Goal: Task Accomplishment & Management: Complete application form

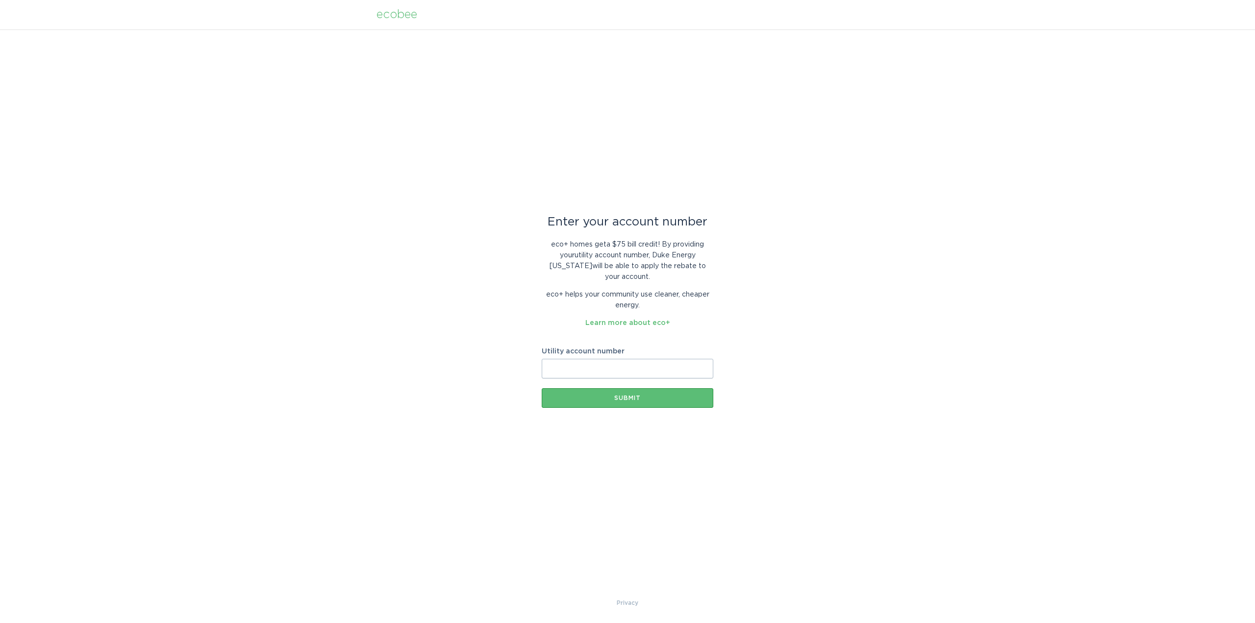
click at [616, 361] on input "Utility account number" at bounding box center [628, 369] width 172 height 20
type input "910186703566"
click at [621, 388] on button "Submit" at bounding box center [628, 398] width 172 height 20
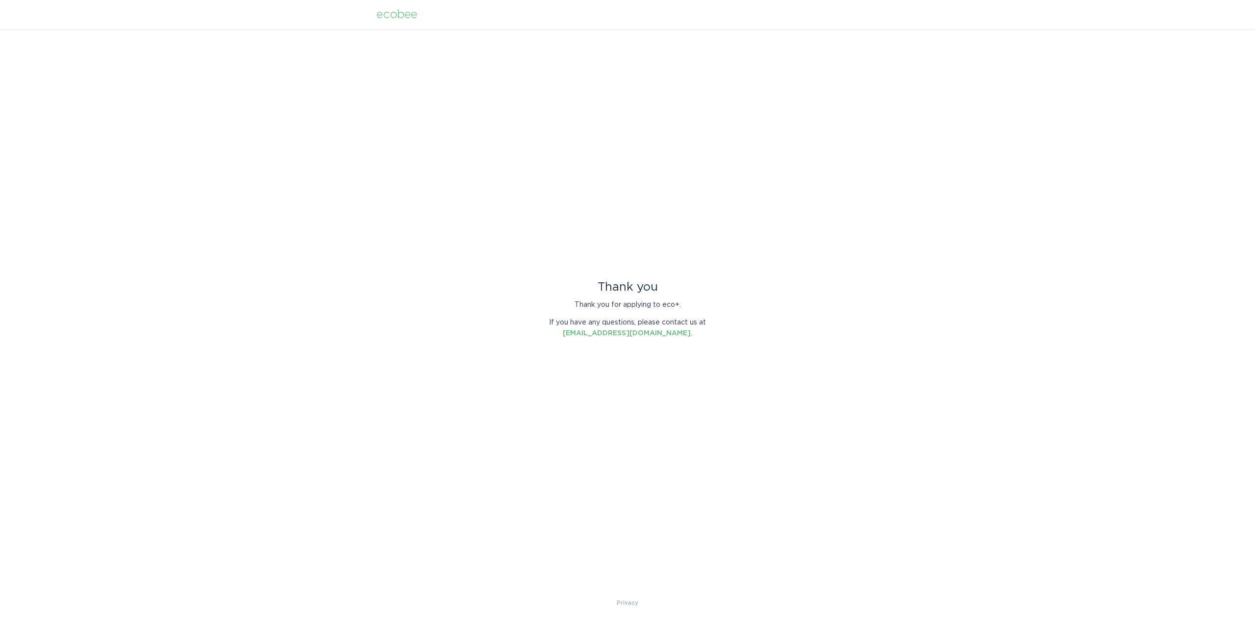
click at [394, 17] on div "ecobee" at bounding box center [396, 14] width 41 height 11
